Goal: Information Seeking & Learning: Understand process/instructions

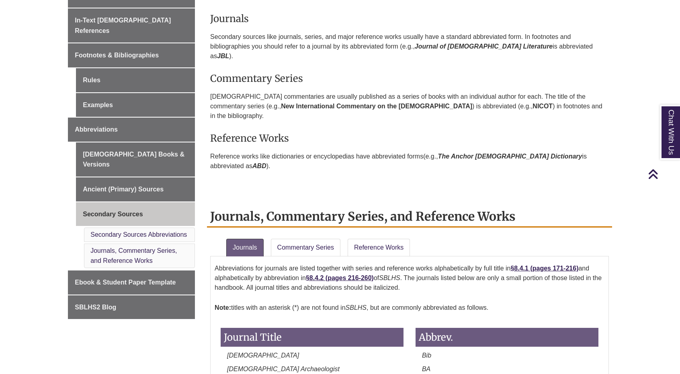
scroll to position [424, 0]
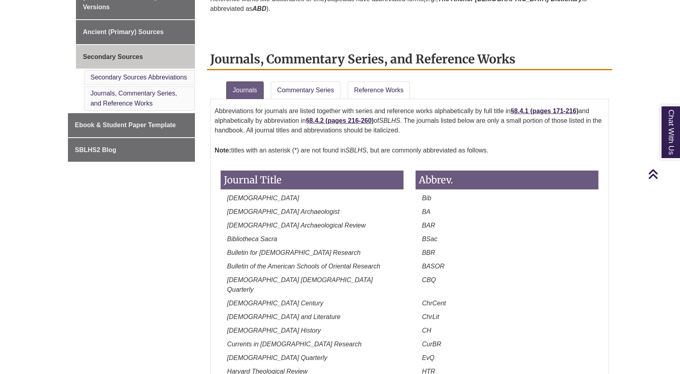
click at [292, 163] on div "Journal Title" at bounding box center [312, 178] width 195 height 31
click at [320, 143] on p "Note: titles with an asterisk (*) are not found in SBLHS , but are commonly abb…" at bounding box center [410, 151] width 390 height 16
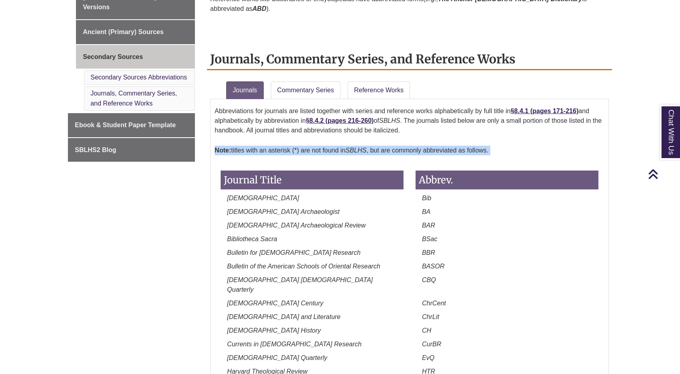
click at [320, 143] on p "Note: titles with an asterisk (*) are not found in SBLHS , but are commonly abb…" at bounding box center [410, 151] width 390 height 16
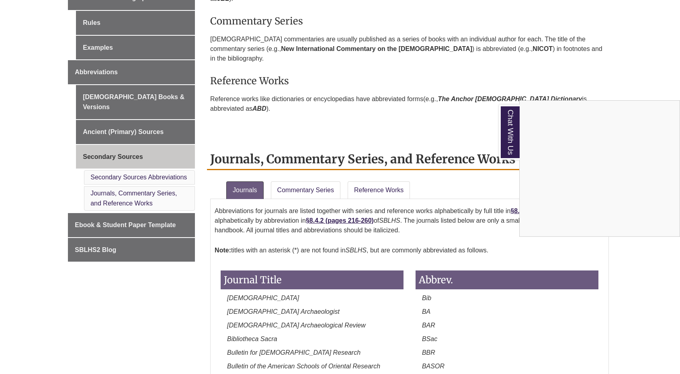
scroll to position [343, 0]
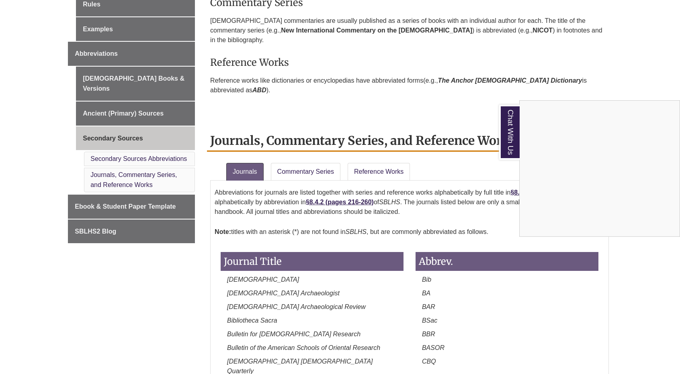
click at [297, 143] on div "Chat With Us" at bounding box center [340, 187] width 680 height 374
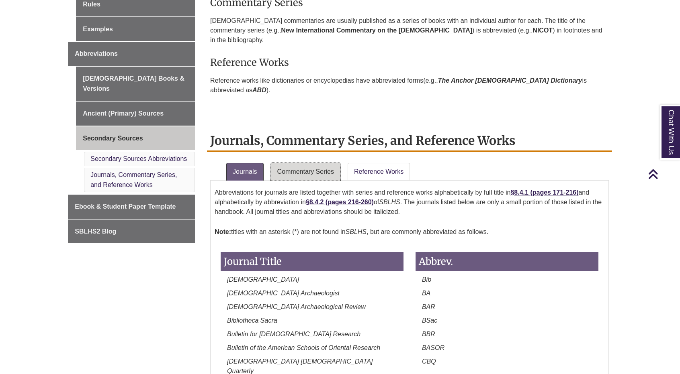
click at [316, 163] on link "Commentary Series" at bounding box center [306, 172] width 70 height 18
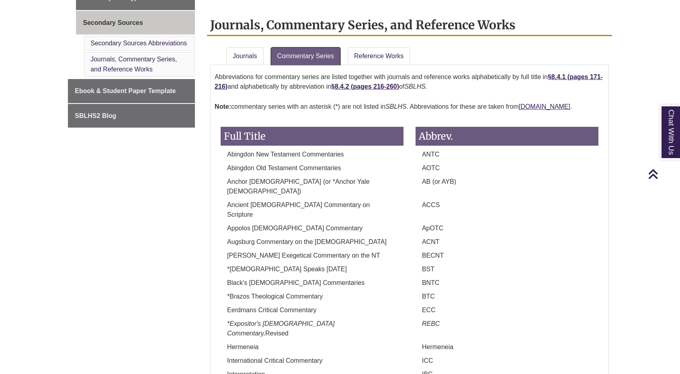
scroll to position [408, 0]
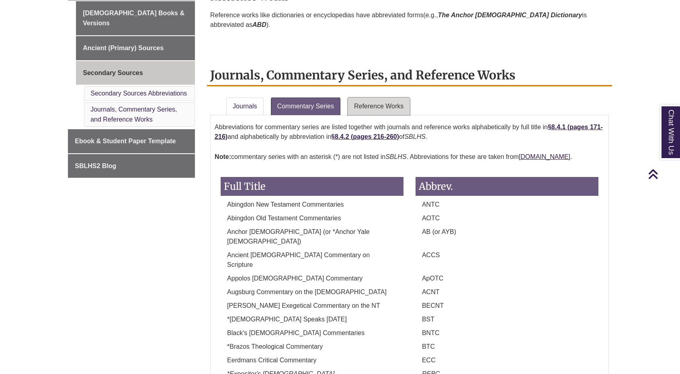
click at [384, 98] on link "Reference Works" at bounding box center [379, 107] width 62 height 18
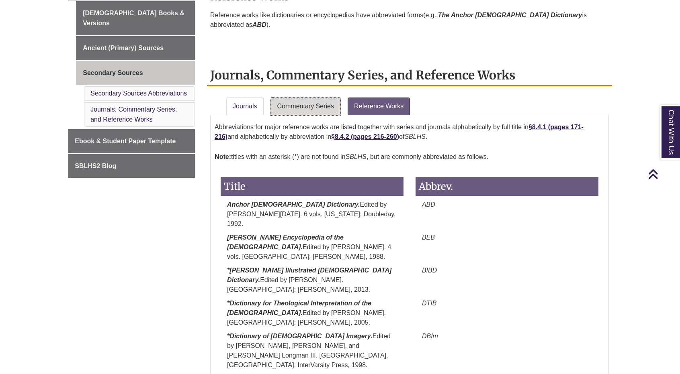
click at [318, 98] on link "Commentary Series" at bounding box center [306, 107] width 70 height 18
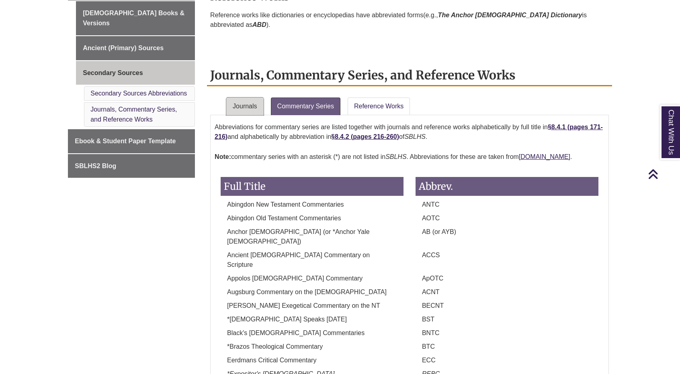
click at [256, 98] on link "Journals" at bounding box center [244, 107] width 37 height 18
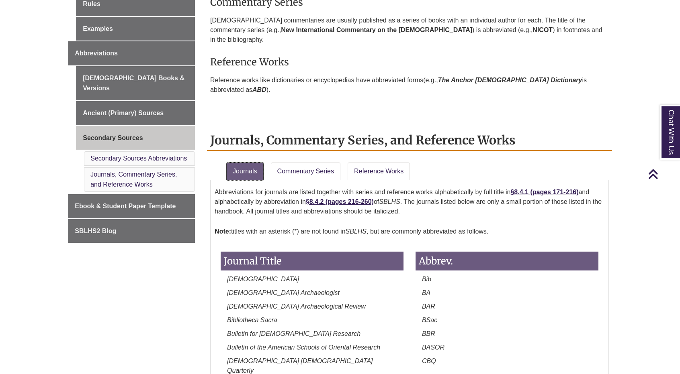
scroll to position [397, 0]
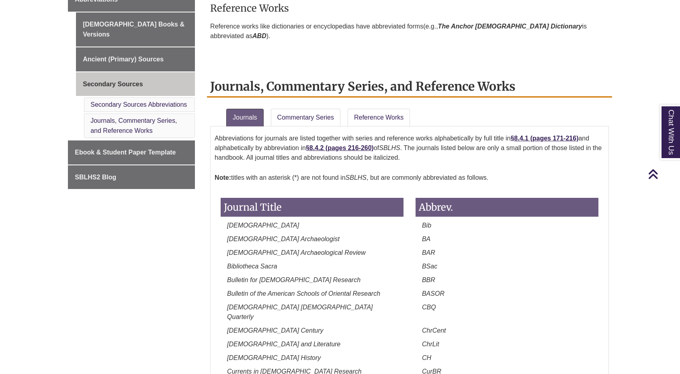
click at [323, 18] on p "Reference works like dictionaries or encyclopedias have abbreviated forms (e.g.…" at bounding box center [409, 31] width 399 height 26
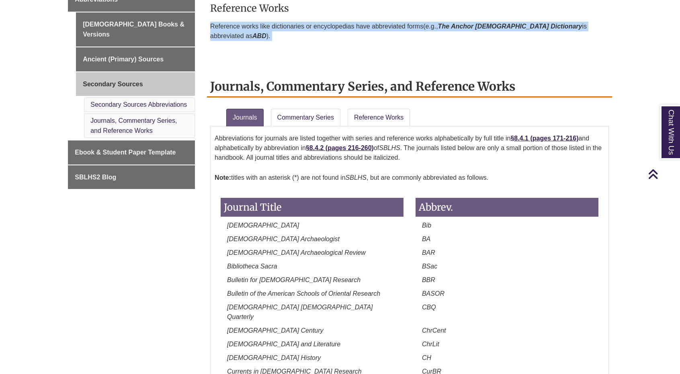
click at [323, 18] on p "Reference works like dictionaries or encyclopedias have abbreviated forms (e.g.…" at bounding box center [409, 31] width 399 height 26
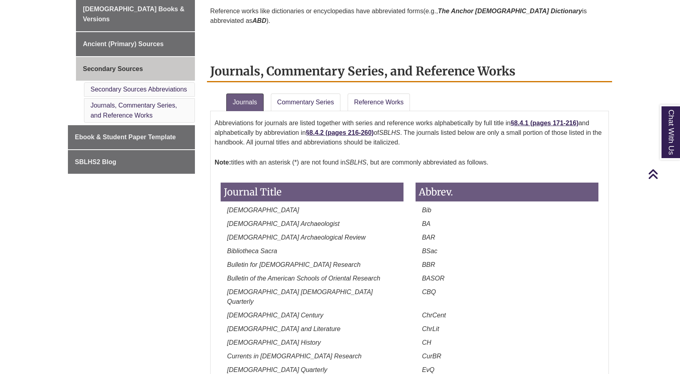
scroll to position [427, 0]
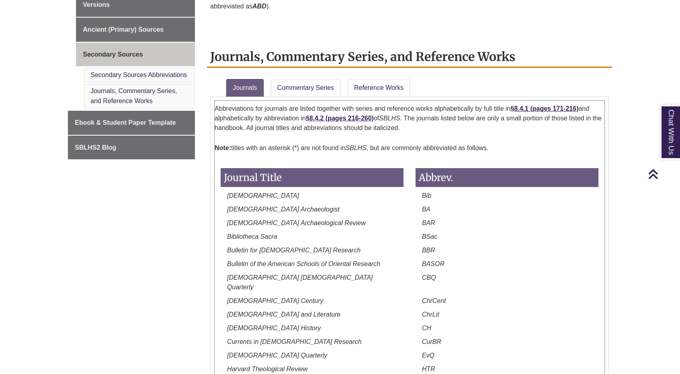
click at [534, 101] on p "Abbreviations for journals are listed together with series and reference works …" at bounding box center [410, 118] width 390 height 35
click at [301, 79] on link "Commentary Series" at bounding box center [306, 88] width 70 height 18
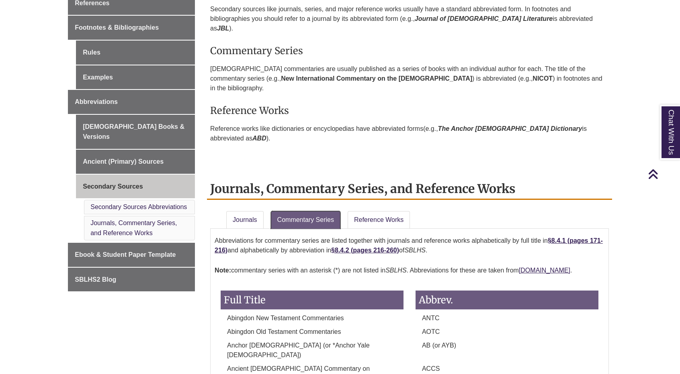
scroll to position [295, 0]
click at [356, 211] on link "Reference Works" at bounding box center [379, 220] width 62 height 18
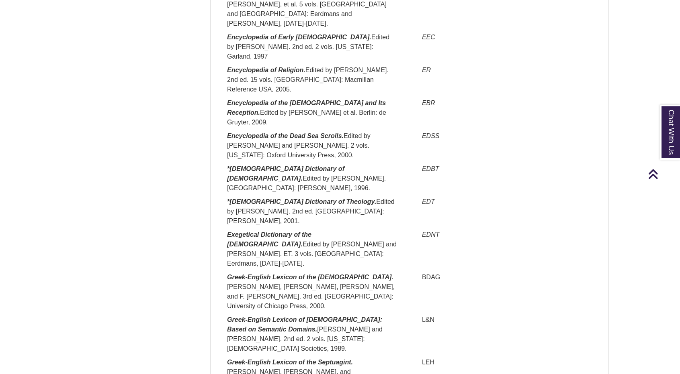
scroll to position [1366, 0]
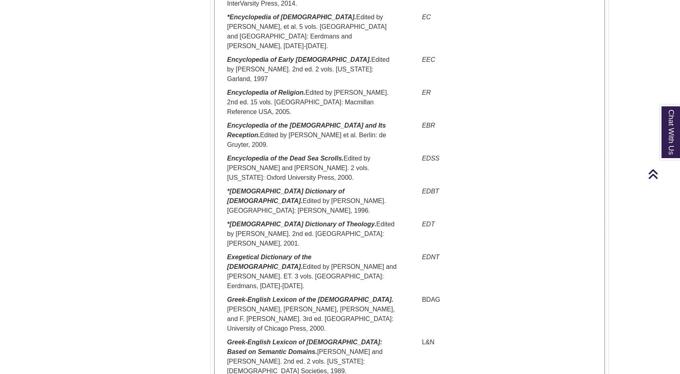
scroll to position [1341, 0]
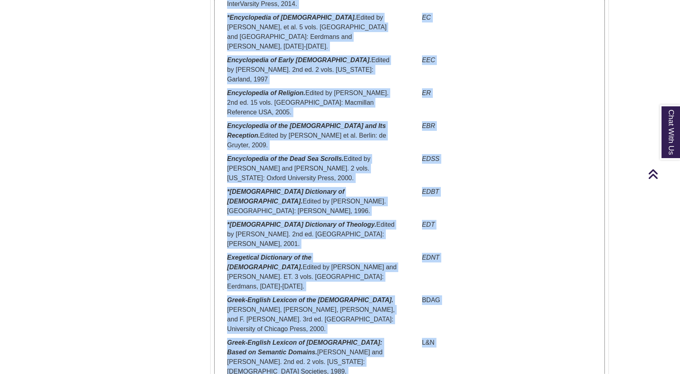
drag, startPoint x: 398, startPoint y: 170, endPoint x: 179, endPoint y: 188, distance: 219.3
click at [179, 188] on div "About General Issues In-Text [DEMOGRAPHIC_DATA] References Footnotes & Bibliogr…" at bounding box center [340, 76] width 556 height 2382
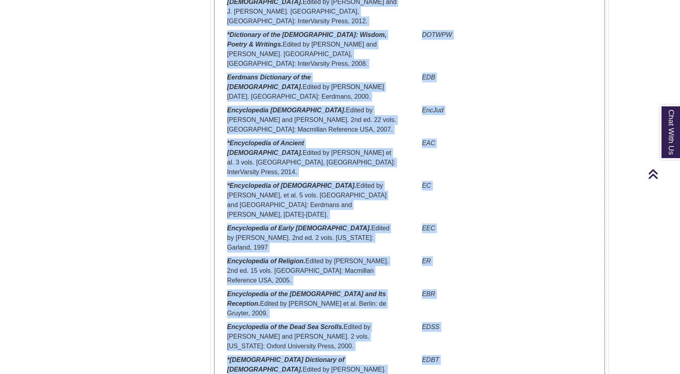
scroll to position [1172, 0]
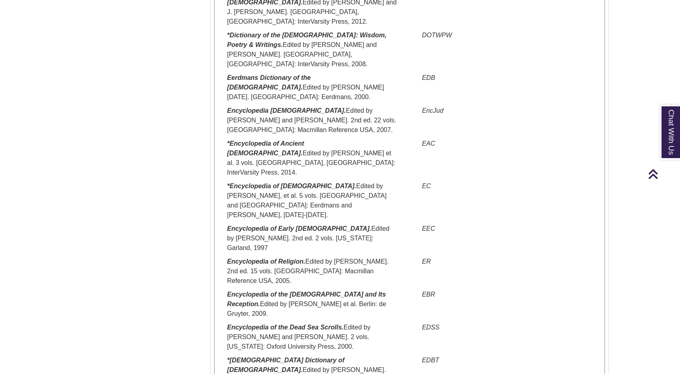
scroll to position [1014, 0]
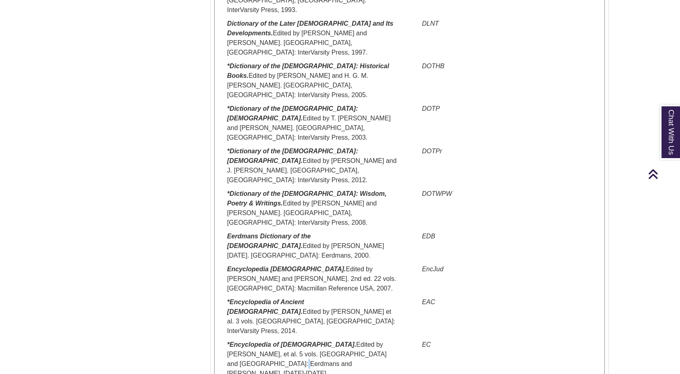
drag, startPoint x: 325, startPoint y: 205, endPoint x: 272, endPoint y: 160, distance: 69.5
click at [272, 340] on p "*Encyclopedia of [DEMOGRAPHIC_DATA]. Edited by [PERSON_NAME], et al. 5 vols. [G…" at bounding box center [312, 359] width 183 height 39
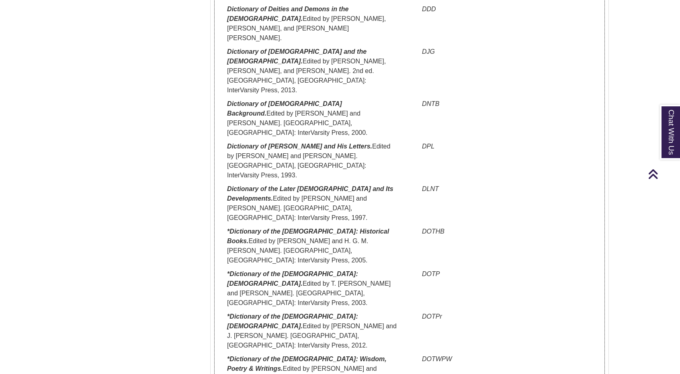
scroll to position [849, 0]
click at [339, 311] on p "*Dictionary of the [DEMOGRAPHIC_DATA]: [DEMOGRAPHIC_DATA]. Edited by [PERSON_NA…" at bounding box center [312, 330] width 183 height 39
drag, startPoint x: 363, startPoint y: 115, endPoint x: 229, endPoint y: 116, distance: 134.2
click at [229, 270] on em "*Dictionary of the [DEMOGRAPHIC_DATA]: [DEMOGRAPHIC_DATA]." at bounding box center [292, 278] width 131 height 16
click at [282, 226] on div "*Dictionary of the [DEMOGRAPHIC_DATA]: Historical Books. Edited by [PERSON_NAME…" at bounding box center [312, 247] width 195 height 43
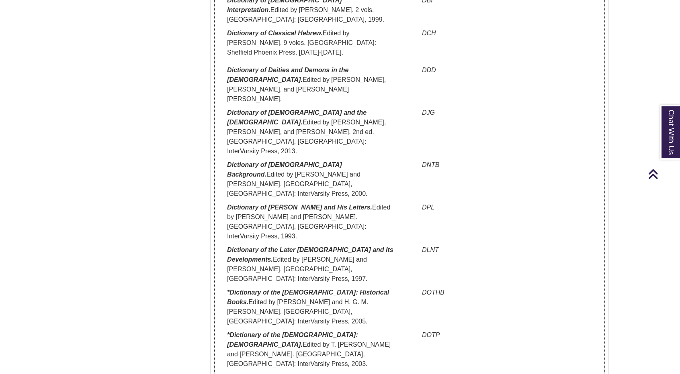
scroll to position [734, 0]
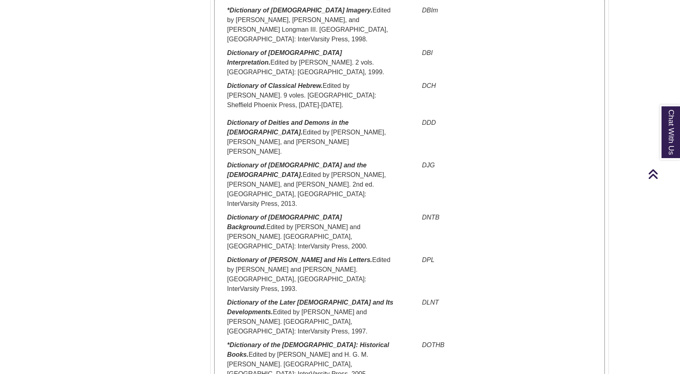
click at [282, 213] on p "Dictionary of [DEMOGRAPHIC_DATA] Background. Edited by [PERSON_NAME] and [PERSO…" at bounding box center [312, 232] width 183 height 39
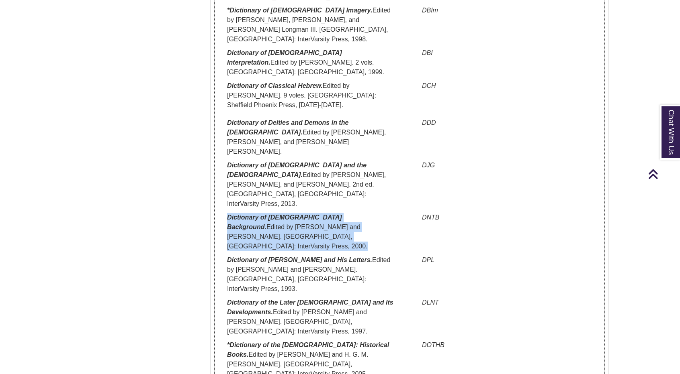
click at [282, 213] on p "Dictionary of [DEMOGRAPHIC_DATA] Background. Edited by [PERSON_NAME] and [PERSO…" at bounding box center [312, 232] width 183 height 39
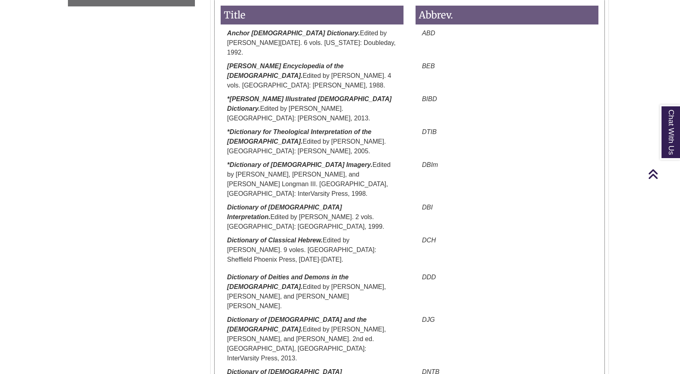
click at [282, 160] on p "*Dictionary of [DEMOGRAPHIC_DATA] Imagery. Edited by [PERSON_NAME], [PERSON_NAM…" at bounding box center [312, 179] width 183 height 39
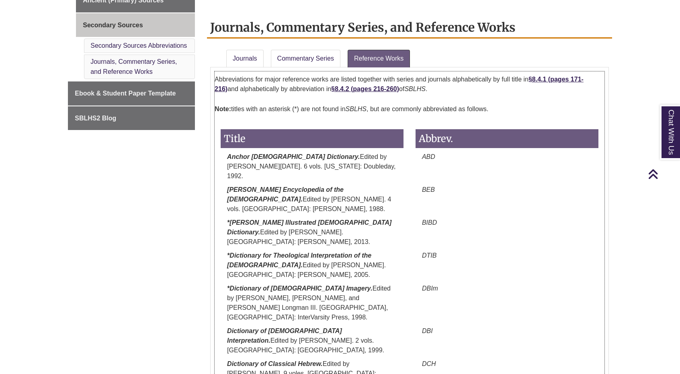
scroll to position [456, 0]
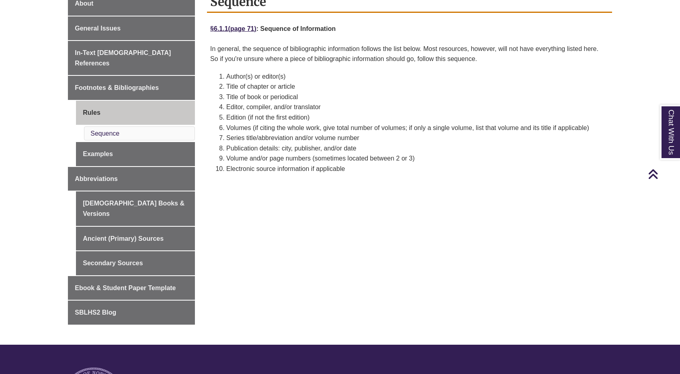
scroll to position [233, 0]
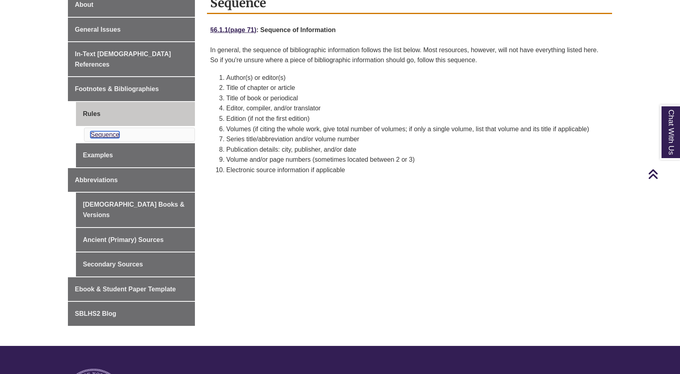
click at [93, 131] on link "Sequence" at bounding box center [104, 134] width 29 height 7
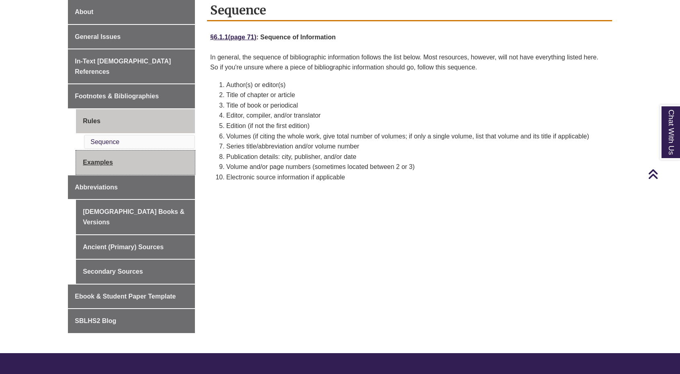
click at [96, 151] on link "Examples" at bounding box center [135, 163] width 119 height 24
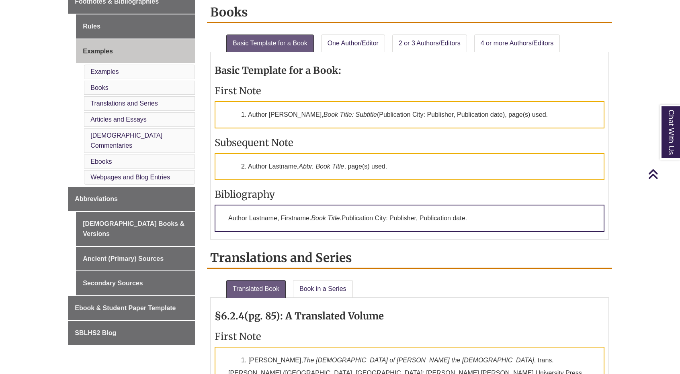
scroll to position [321, 0]
